Goal: Download file/media

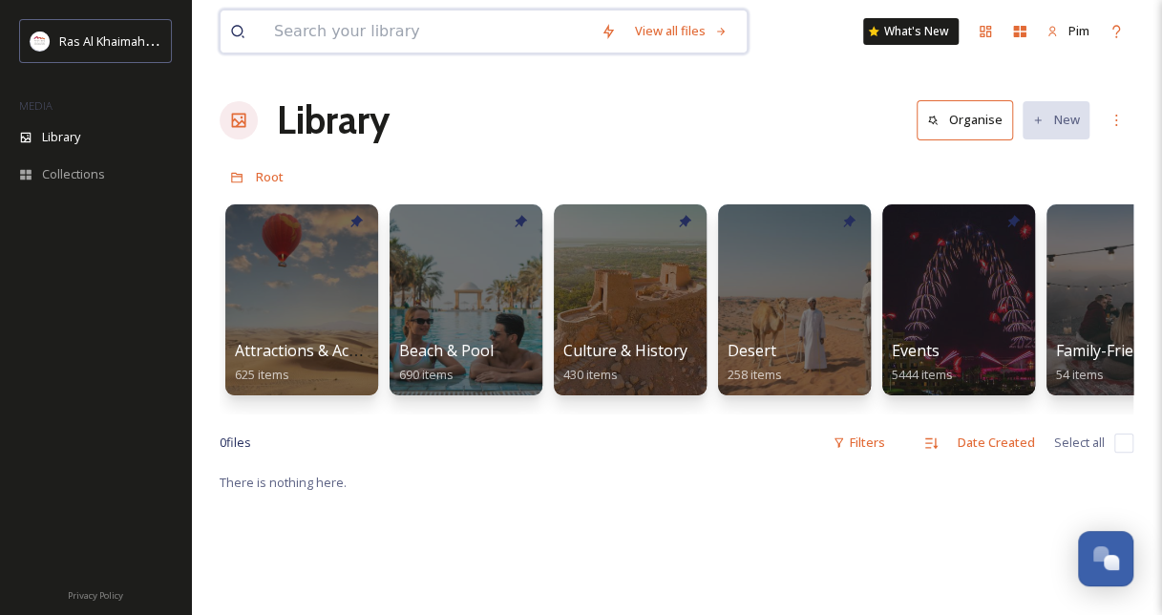
click at [442, 26] on input at bounding box center [427, 32] width 326 height 42
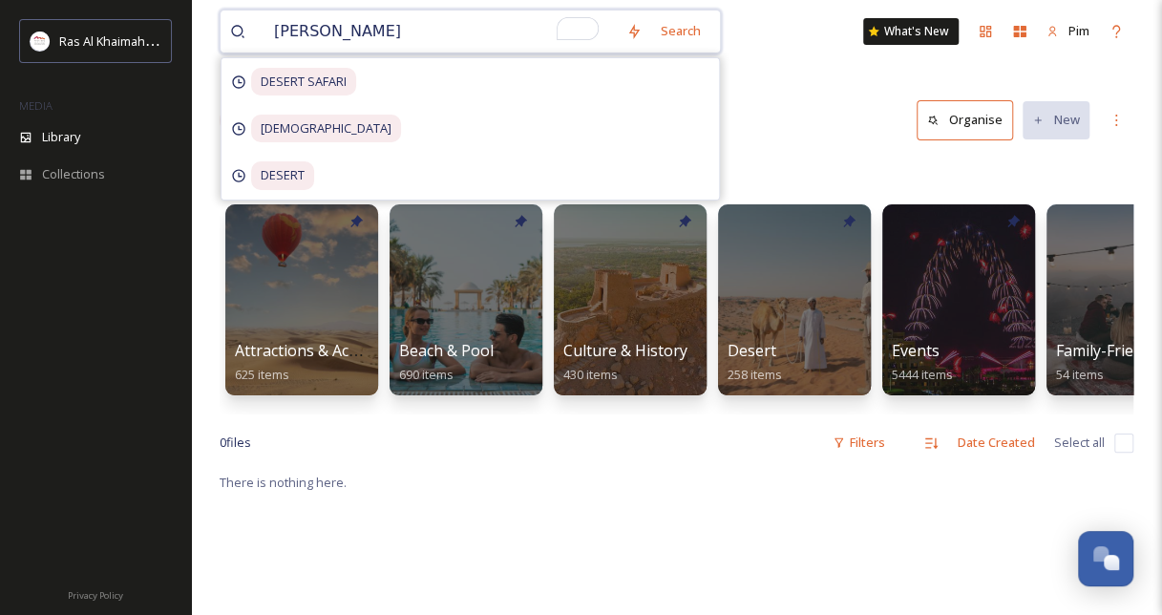
type input "waldorf"
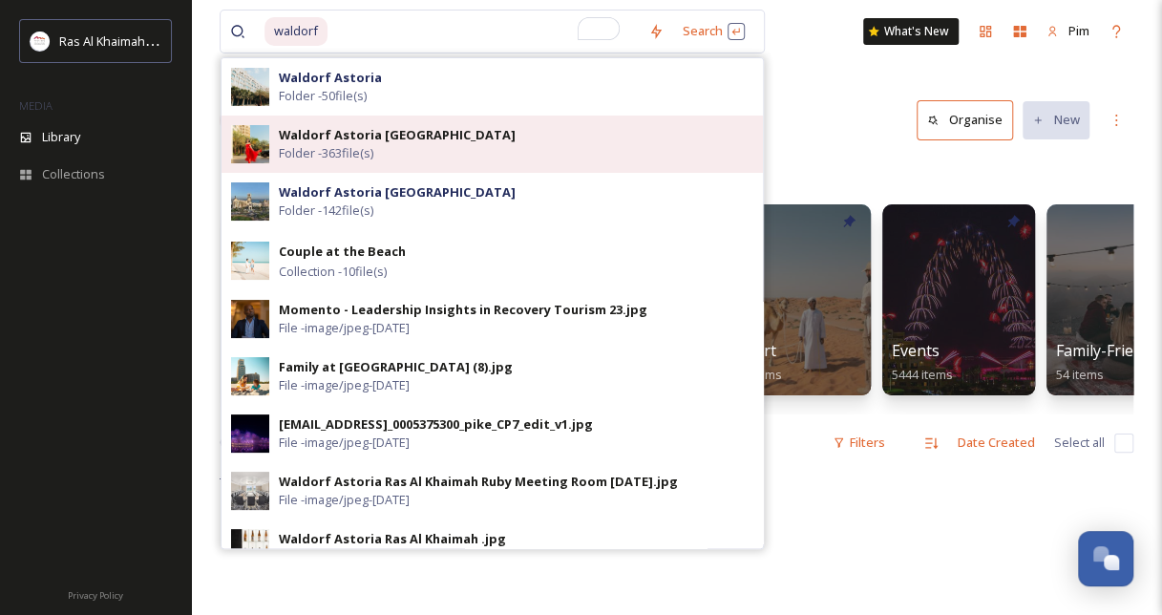
click at [407, 132] on strong "Waldorf Astoria [GEOGRAPHIC_DATA]" at bounding box center [397, 134] width 237 height 17
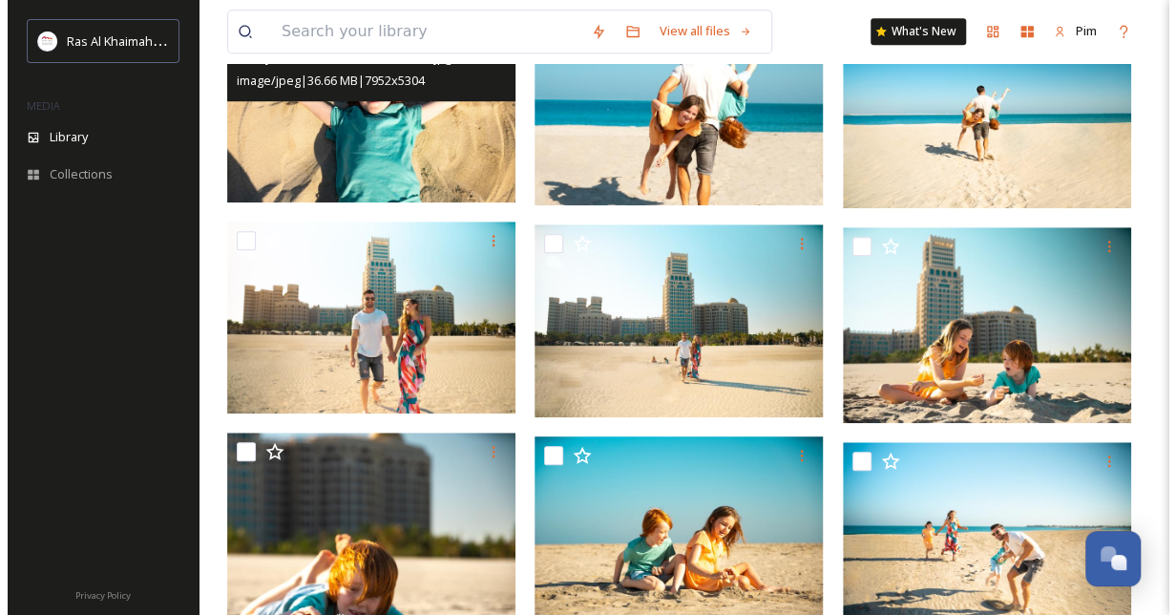
scroll to position [658, 0]
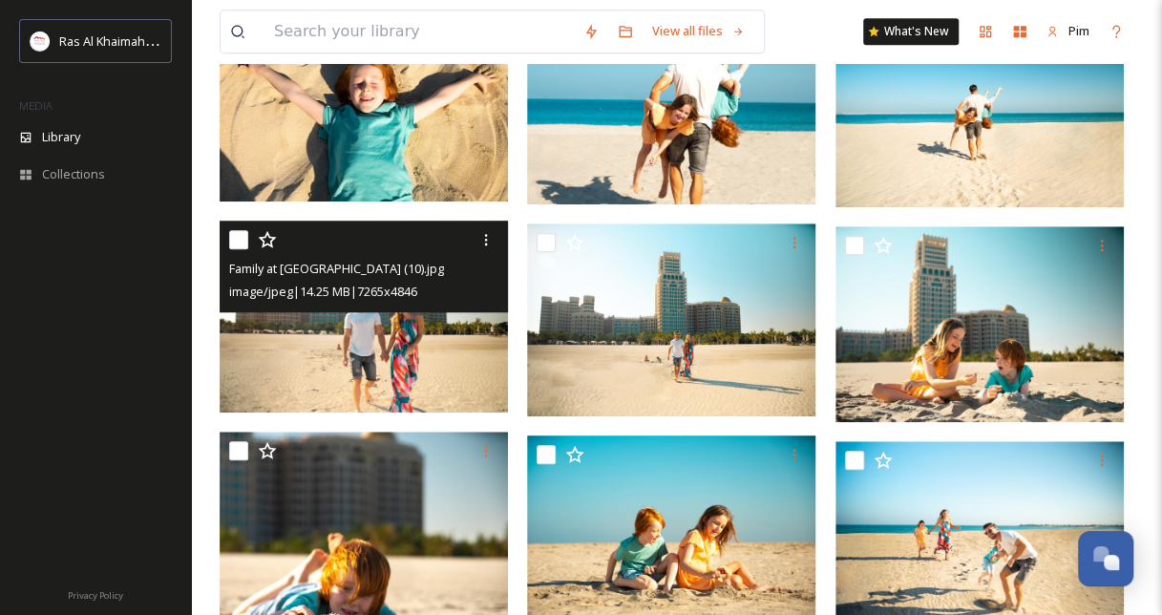
click at [403, 353] on img at bounding box center [364, 317] width 288 height 192
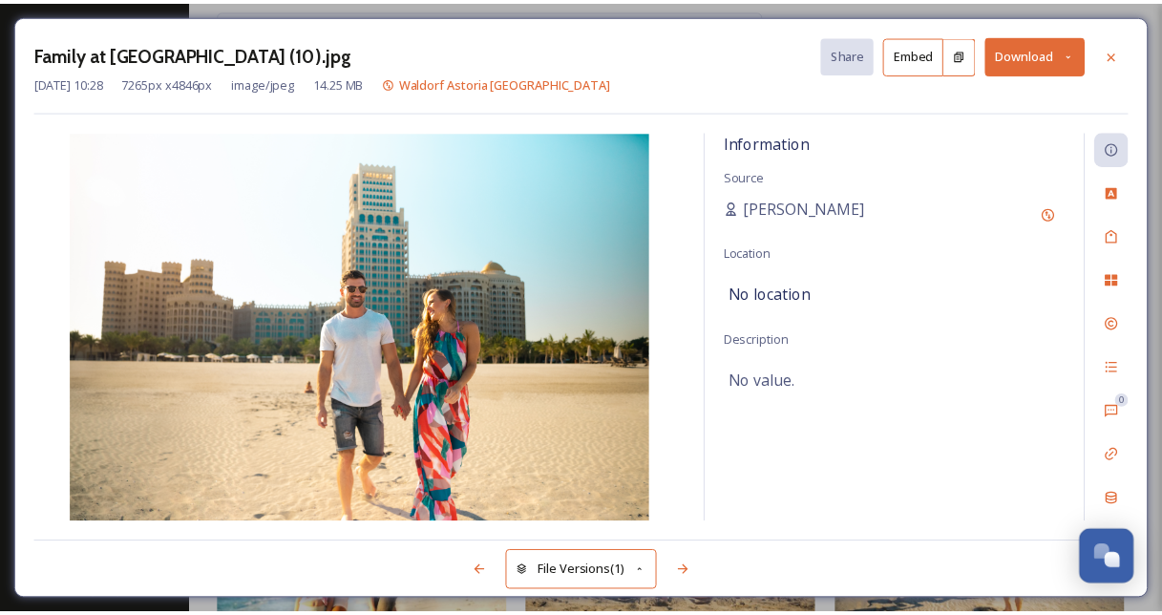
scroll to position [661, 0]
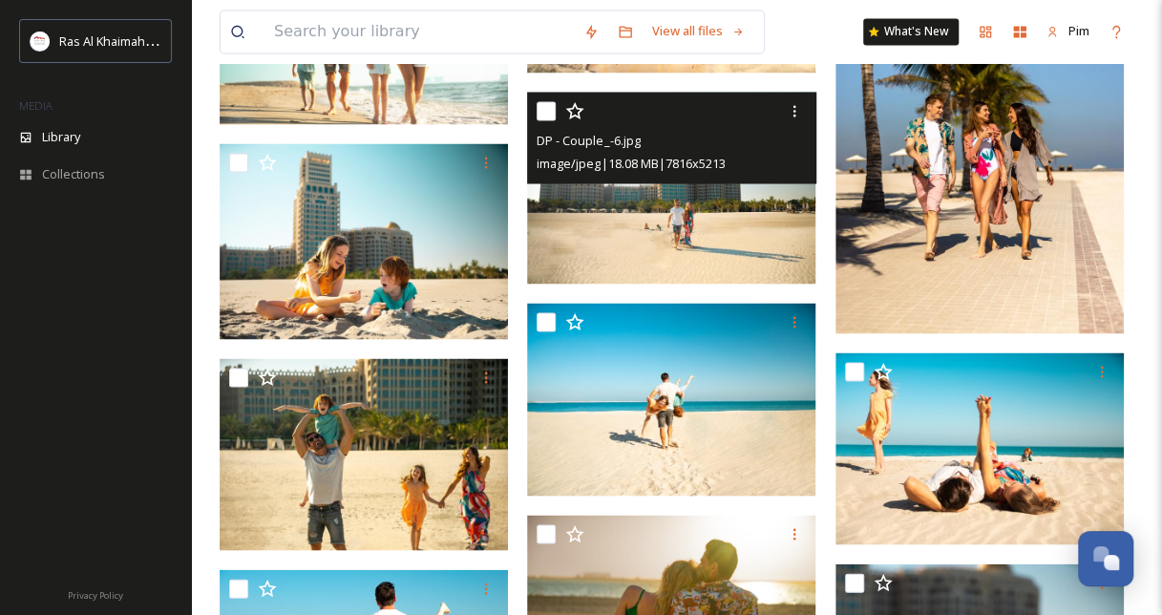
scroll to position [1623, 0]
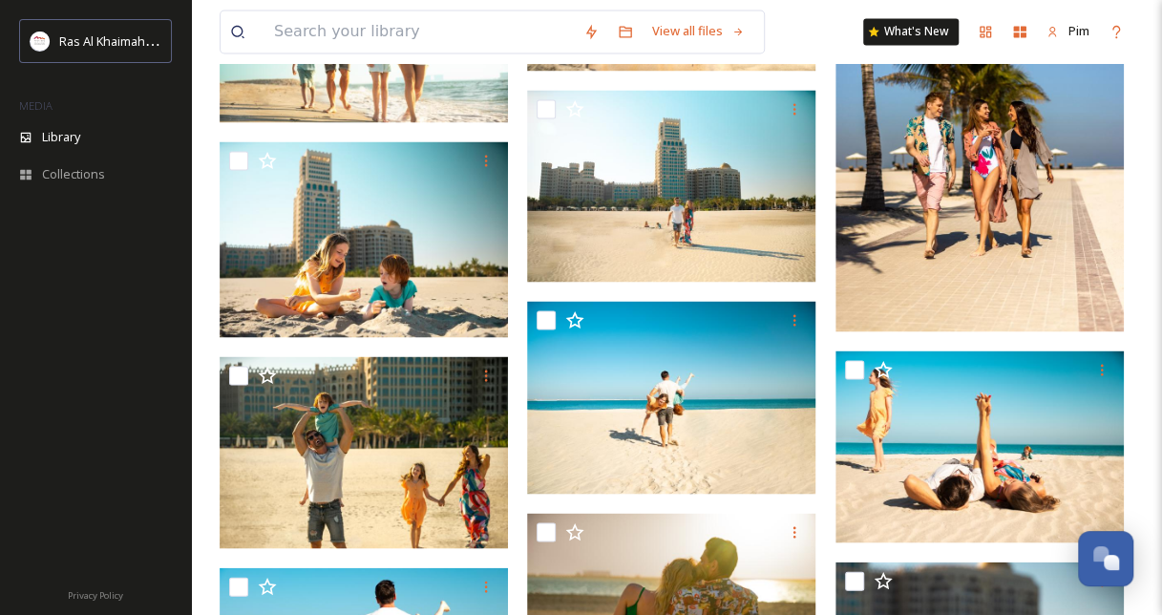
click at [948, 272] on img at bounding box center [979, 115] width 288 height 432
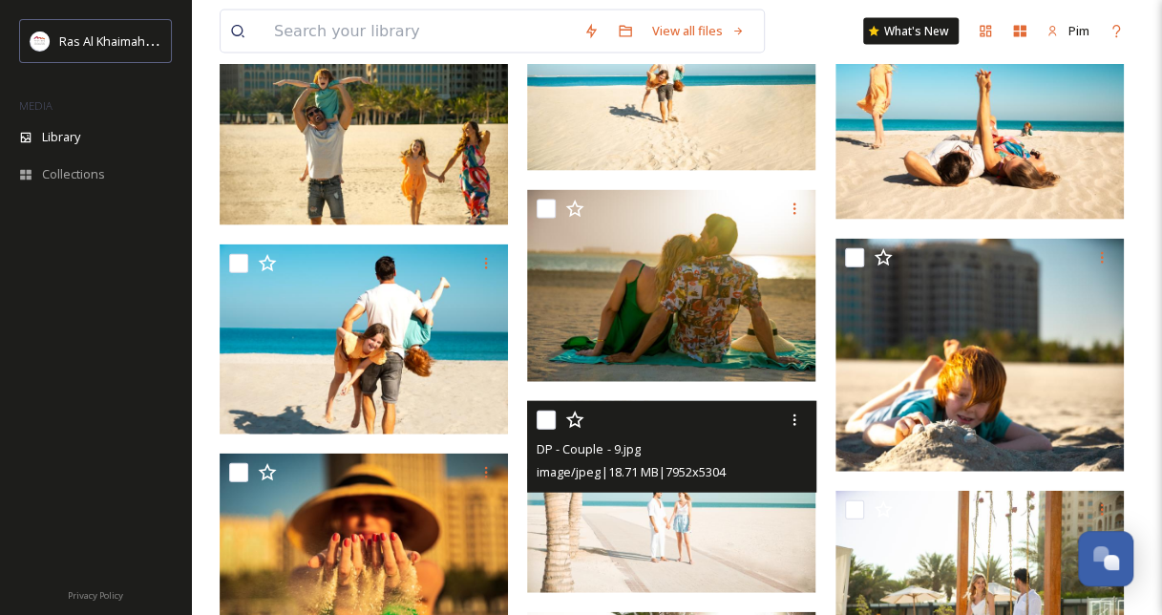
scroll to position [1928, 0]
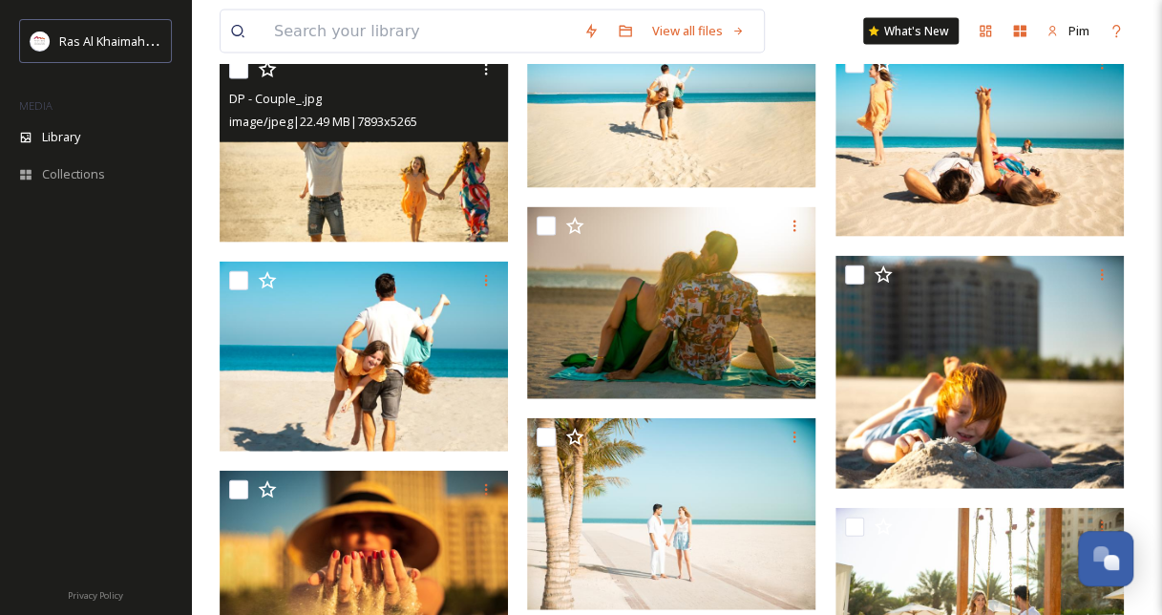
click at [399, 176] on img at bounding box center [364, 147] width 288 height 192
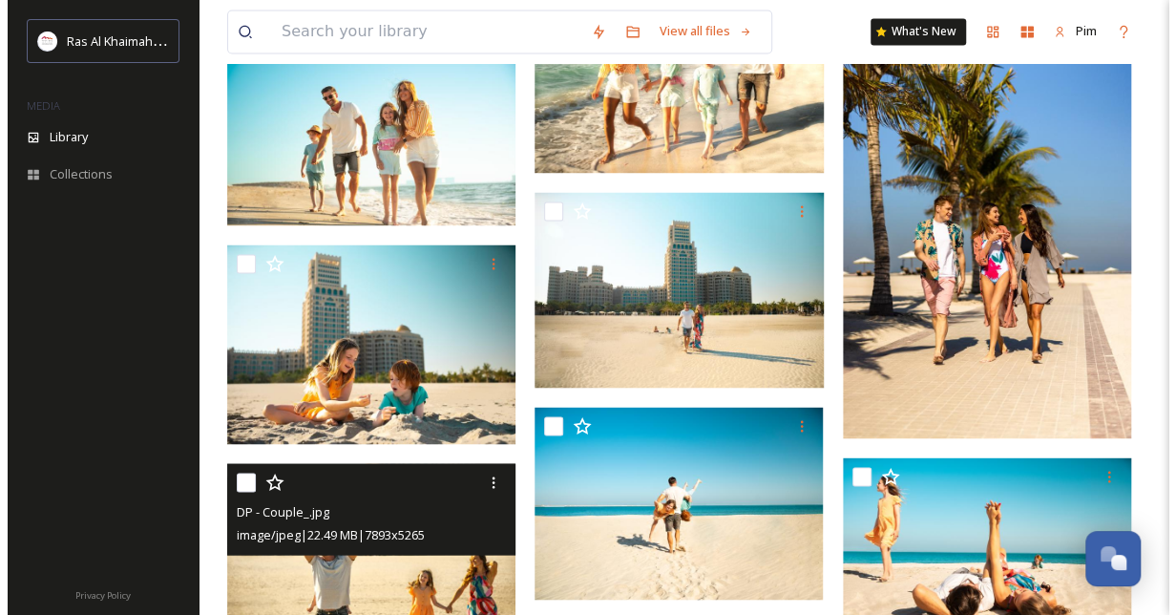
scroll to position [1539, 0]
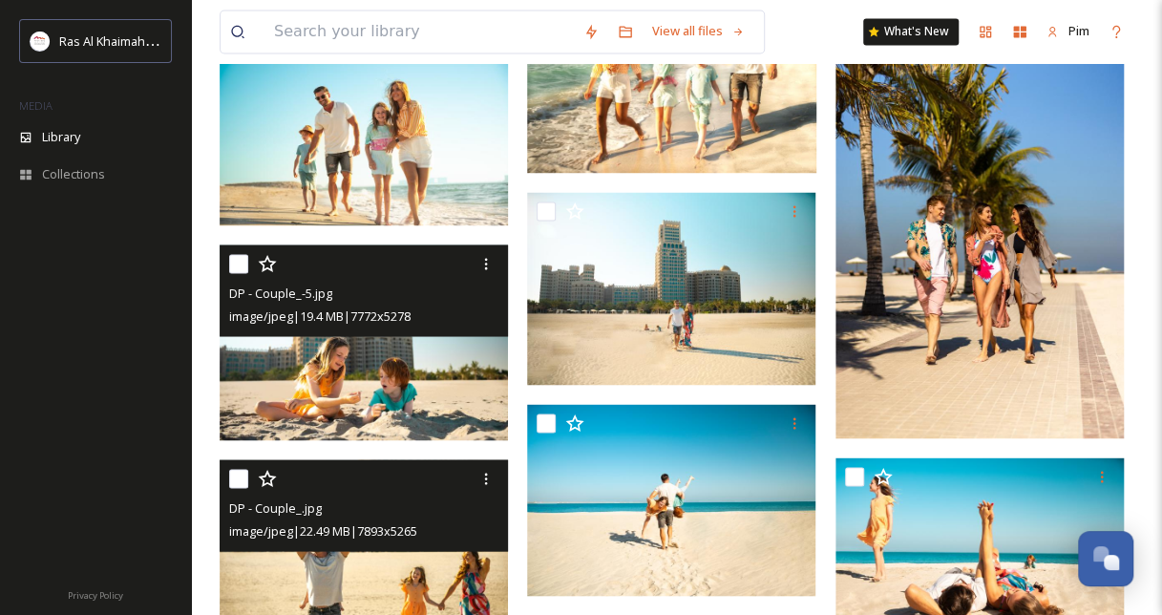
click at [432, 359] on img at bounding box center [364, 342] width 288 height 196
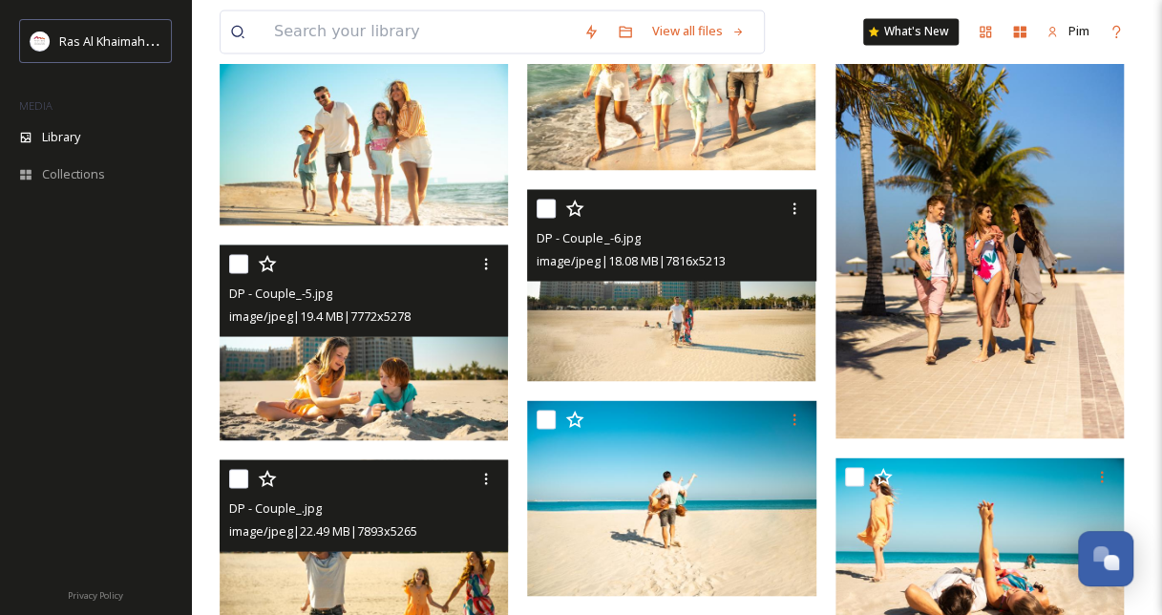
click at [706, 314] on img at bounding box center [671, 285] width 288 height 192
